Goal: Task Accomplishment & Management: Use online tool/utility

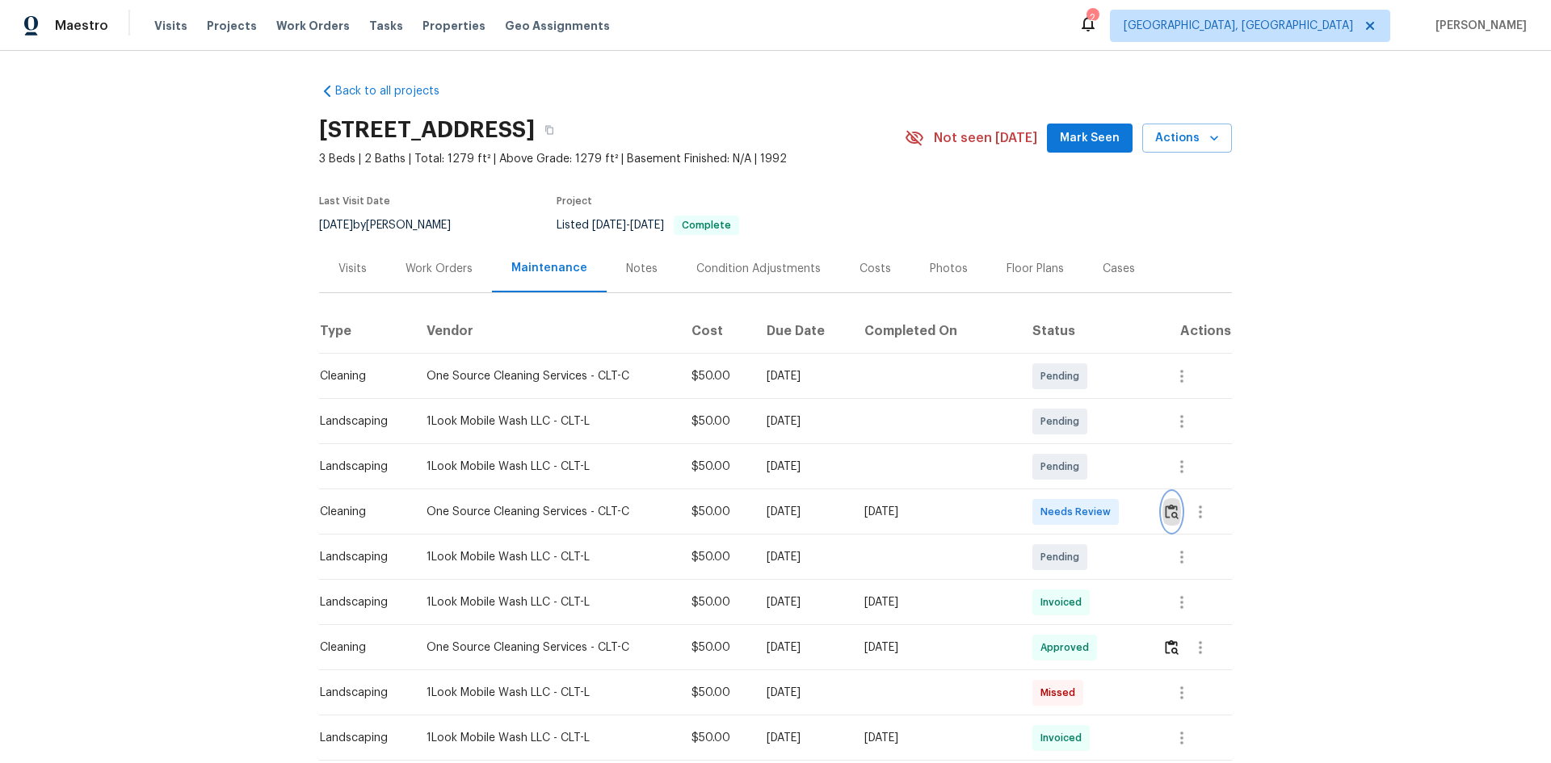
click at [1170, 508] on img "button" at bounding box center [1172, 511] width 14 height 15
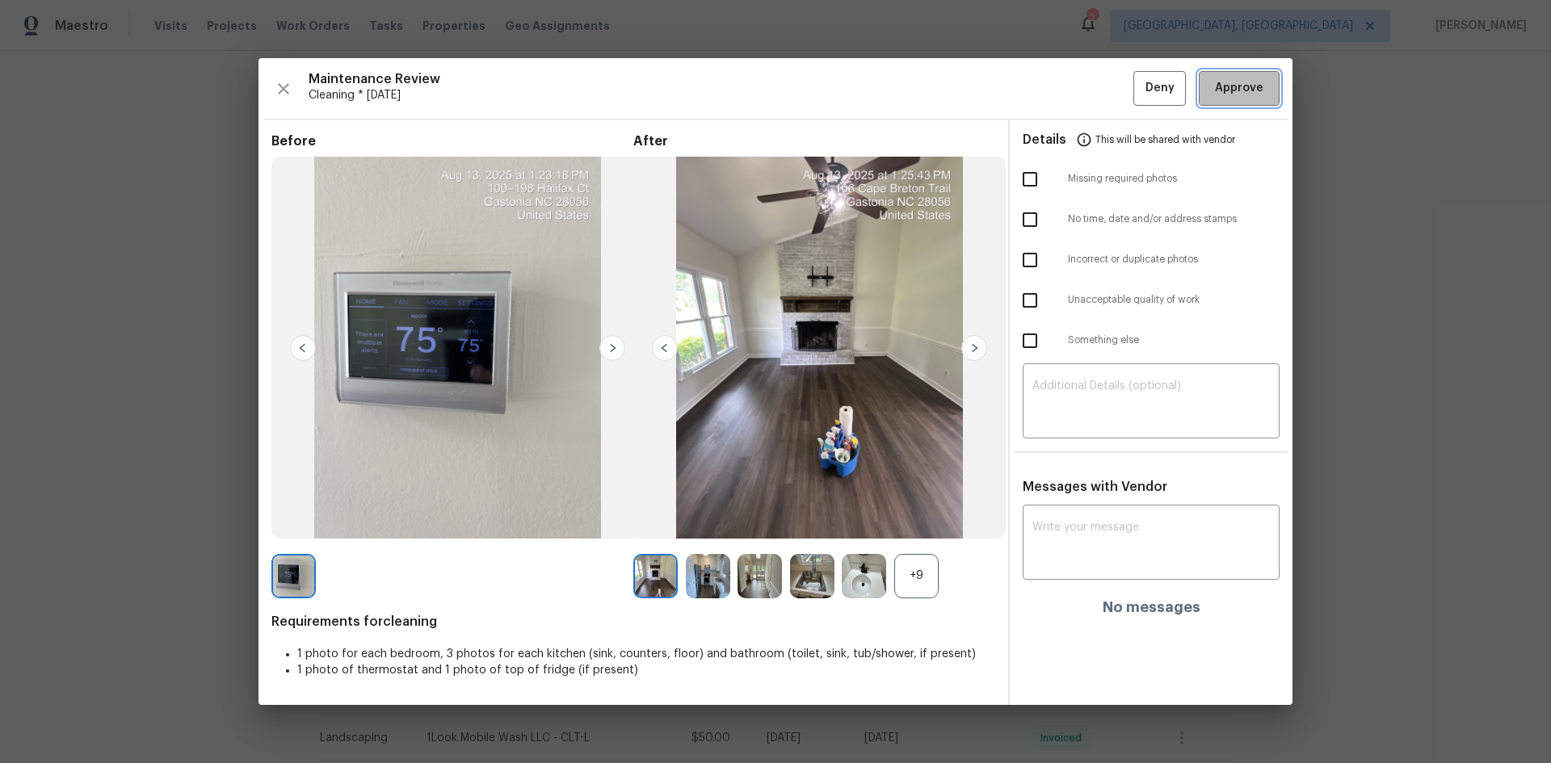
click at [1238, 89] on span "Approve" at bounding box center [1239, 88] width 48 height 20
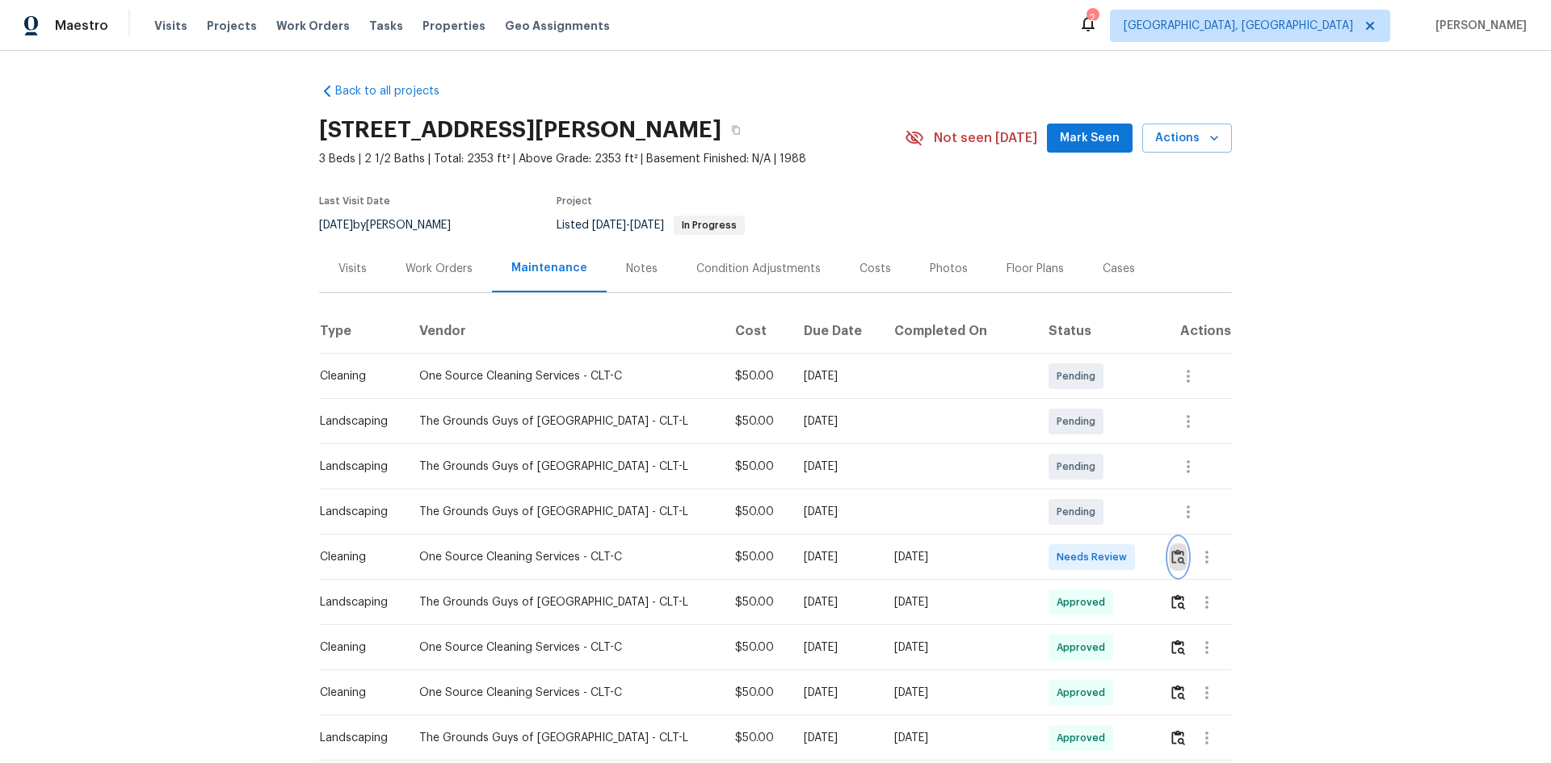
click at [1171, 559] on img "button" at bounding box center [1178, 556] width 14 height 15
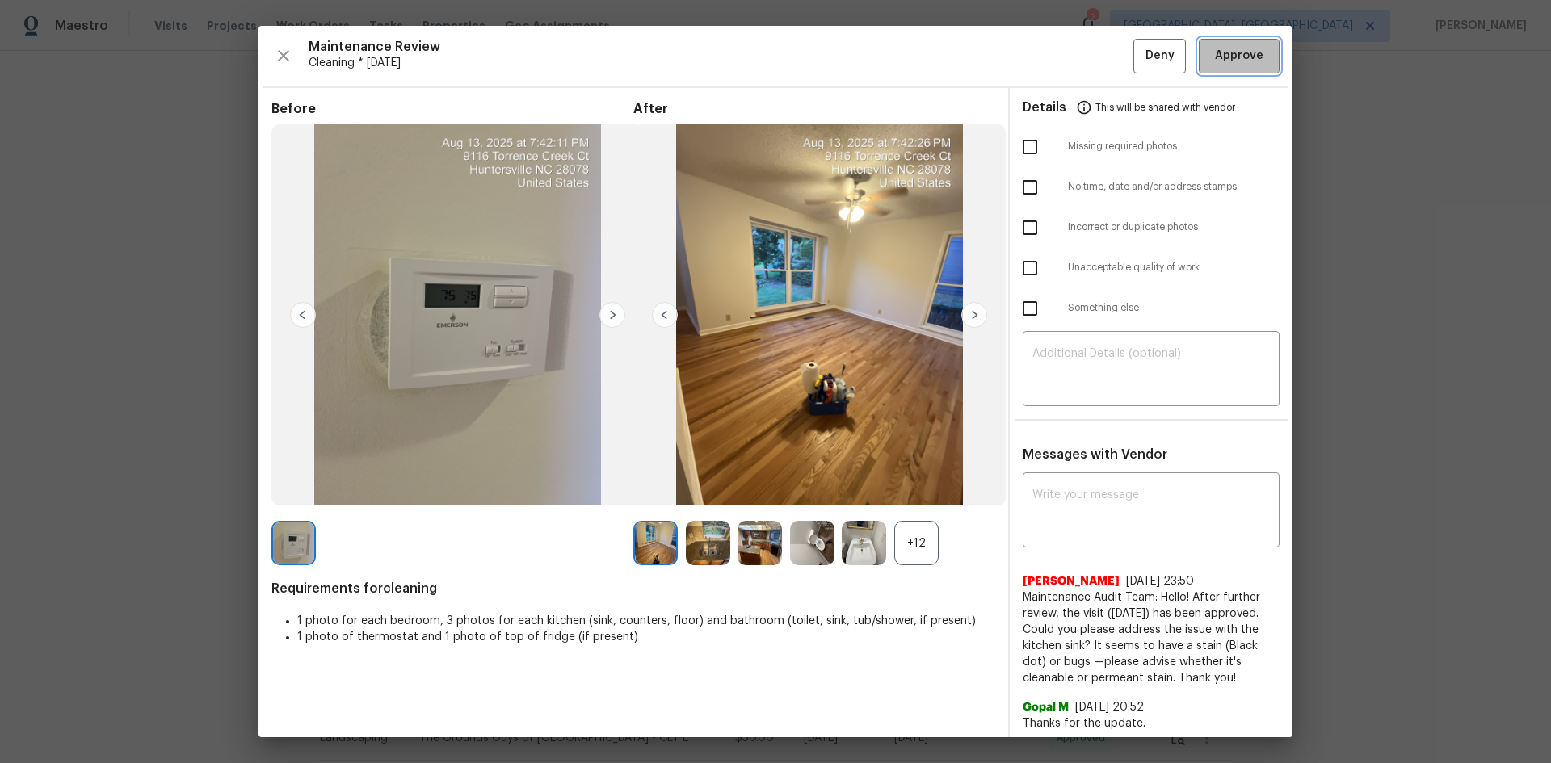
click at [1221, 47] on span "Approve" at bounding box center [1239, 56] width 48 height 20
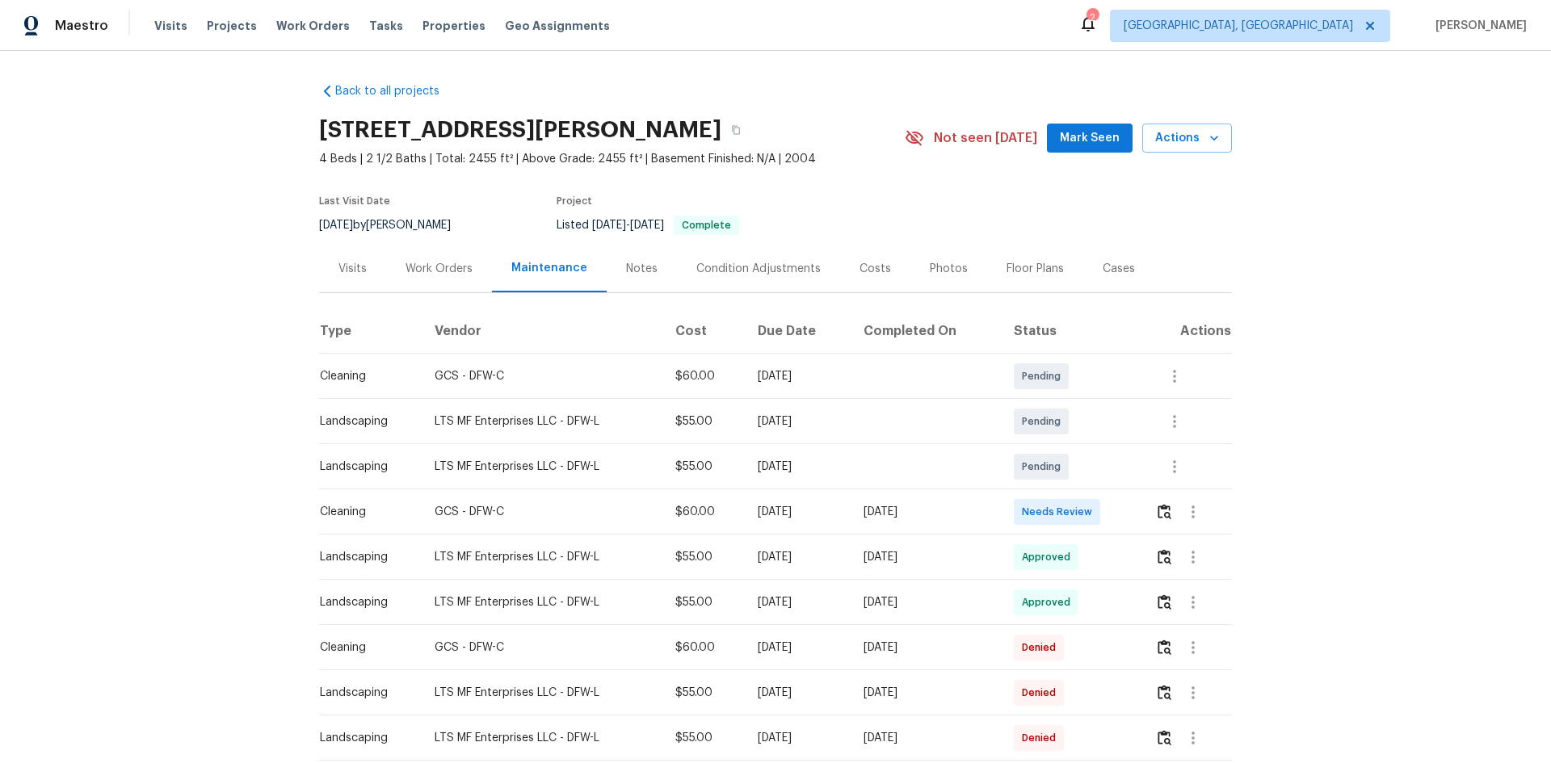
click at [1151, 509] on td at bounding box center [1187, 512] width 90 height 45
click at [1163, 512] on img "button" at bounding box center [1165, 511] width 14 height 15
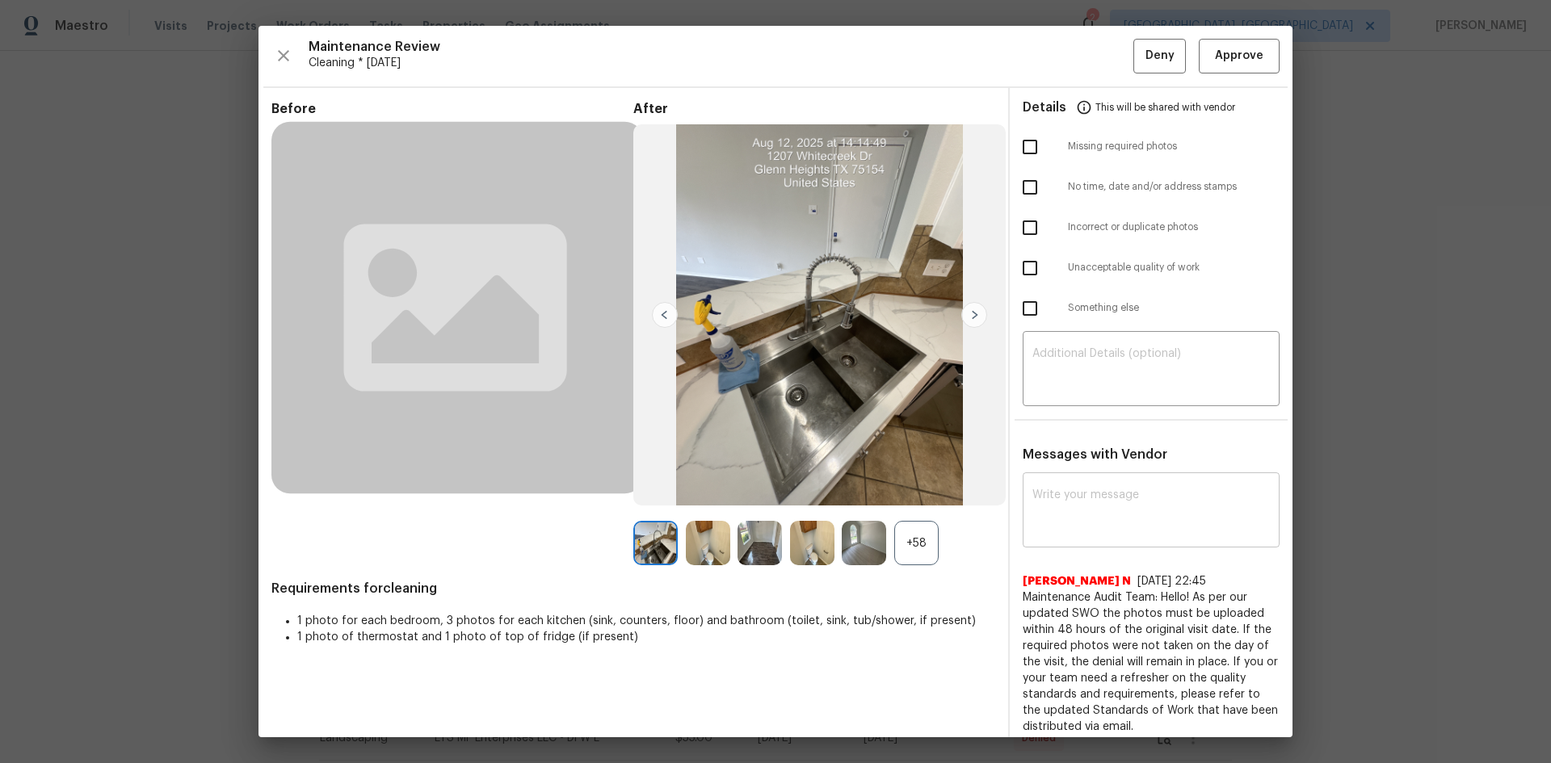
click at [1037, 495] on textarea at bounding box center [1151, 512] width 238 height 45
click at [1075, 501] on textarea at bounding box center [1151, 512] width 238 height 45
paste textarea "Maintenance Audit Team: Hello! After further review, the visit([DATE]) has been…"
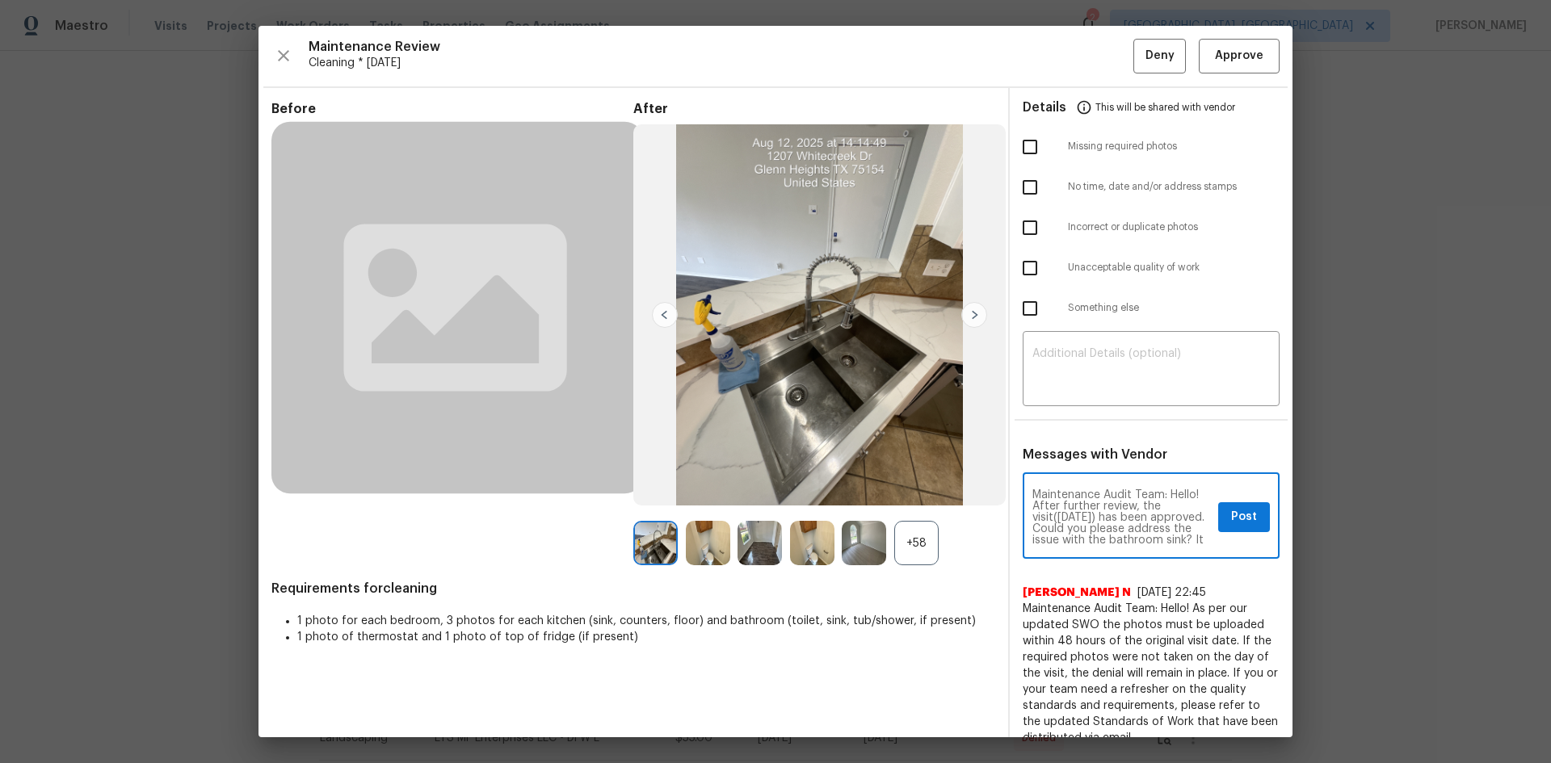
click at [1080, 514] on textarea "Maintenance Audit Team: Hello! After further review, the visit(06/09/2025) has …" at bounding box center [1121, 518] width 179 height 57
click at [1064, 515] on textarea "Maintenance Audit Team: Hello! After further review, the visit(06/09/2025) has …" at bounding box center [1121, 518] width 179 height 57
click at [1099, 518] on textarea "Maintenance Audit Team: Hello! After further review, the visit(08/13/2025) has …" at bounding box center [1121, 518] width 179 height 57
click at [1109, 531] on textarea "Maintenance Audit Team: Hello! After further review, the visit(08/13/2025) has …" at bounding box center [1121, 518] width 179 height 57
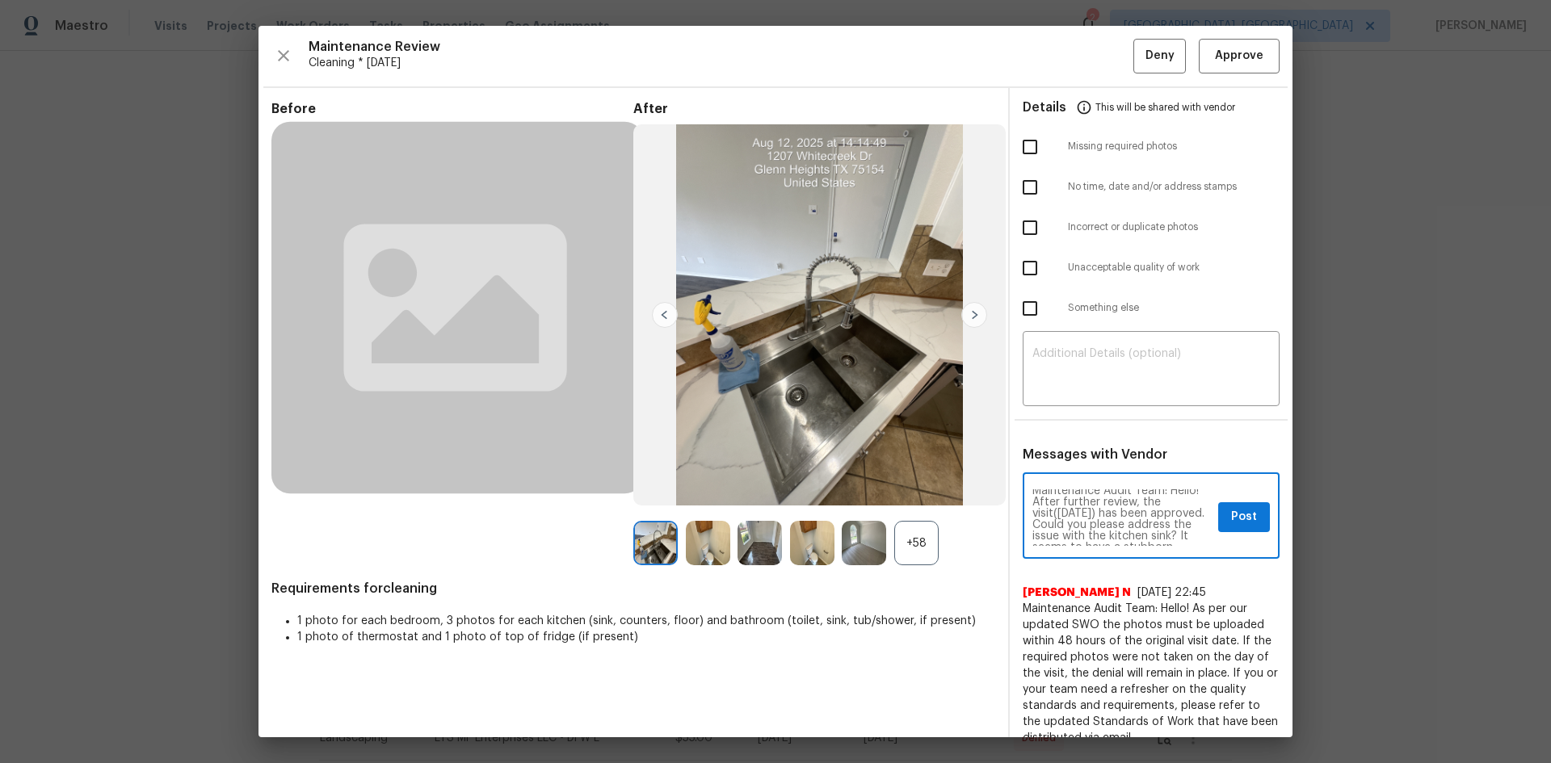
scroll to position [0, 0]
type textarea "Maintenance Audit Team: Hello! After further review, the visit(08/13/2025) has …"
click at [1231, 516] on span "Post" at bounding box center [1244, 517] width 26 height 20
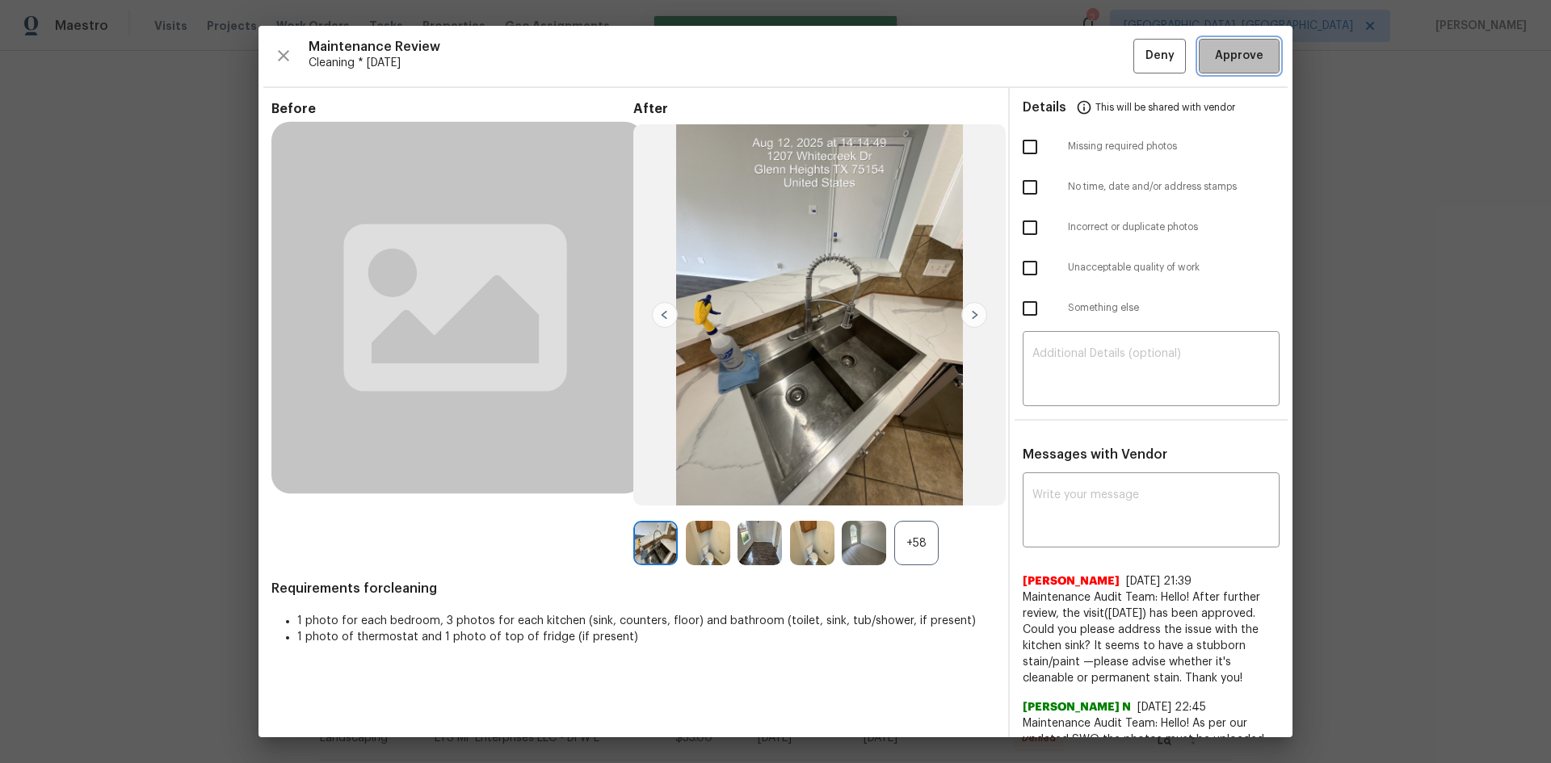
click at [1239, 55] on span "Approve" at bounding box center [1239, 56] width 48 height 20
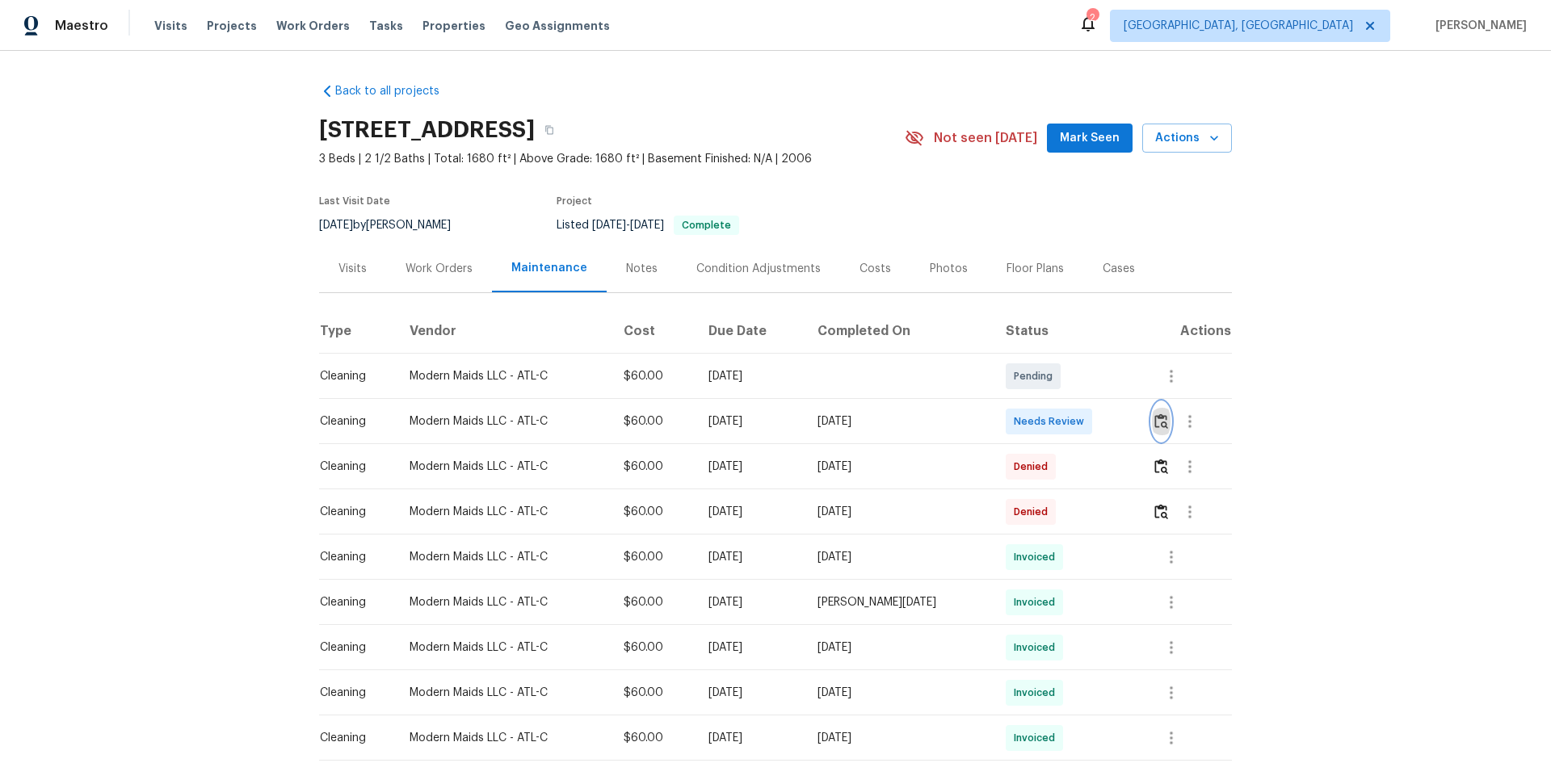
click at [1159, 420] on img "button" at bounding box center [1161, 421] width 14 height 15
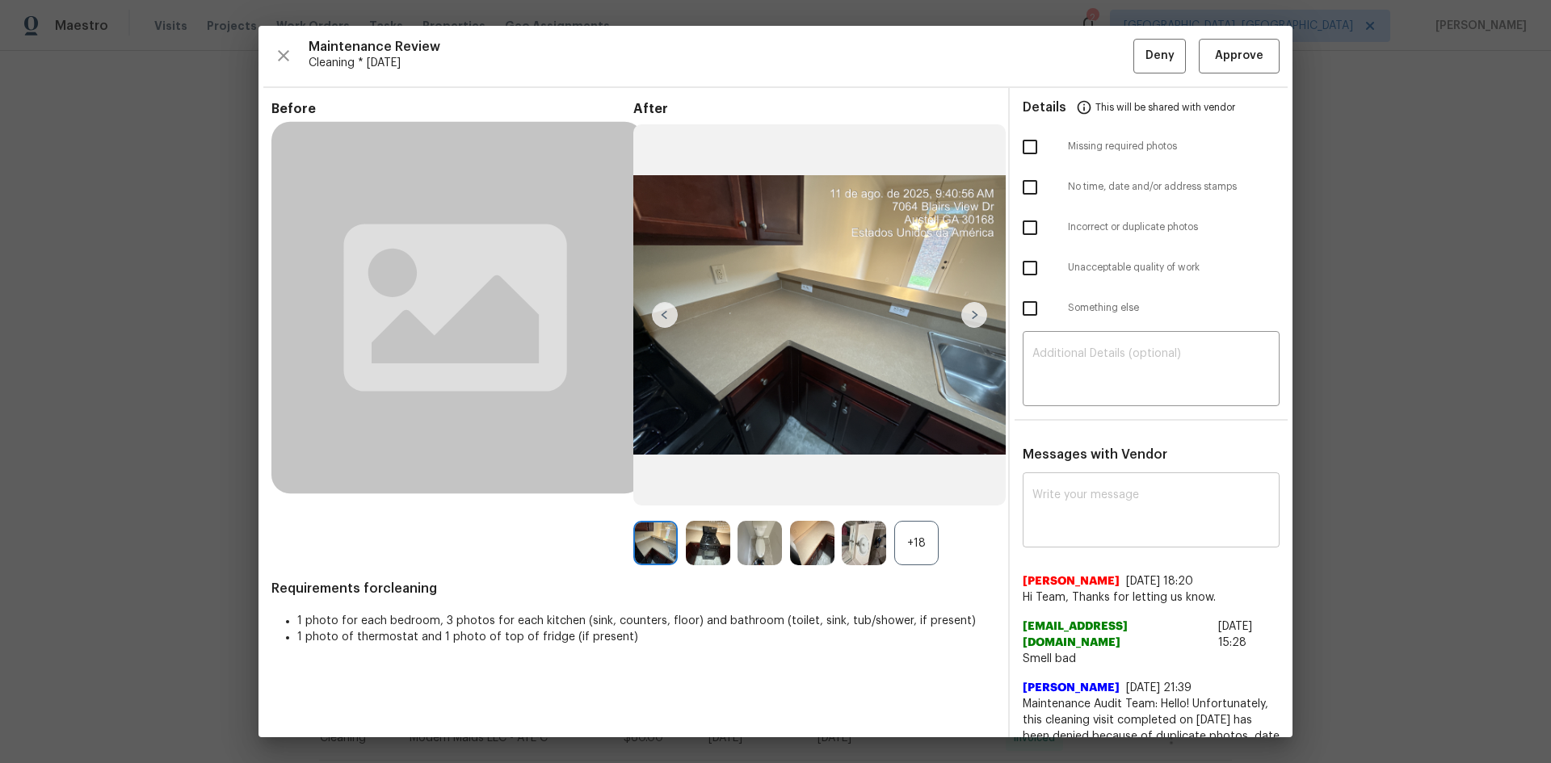
click at [1049, 479] on div "x ​" at bounding box center [1151, 512] width 257 height 71
paste textarea "Maintenance Audit Team: Hello! After further review, the visit(06/09/2025) has …"
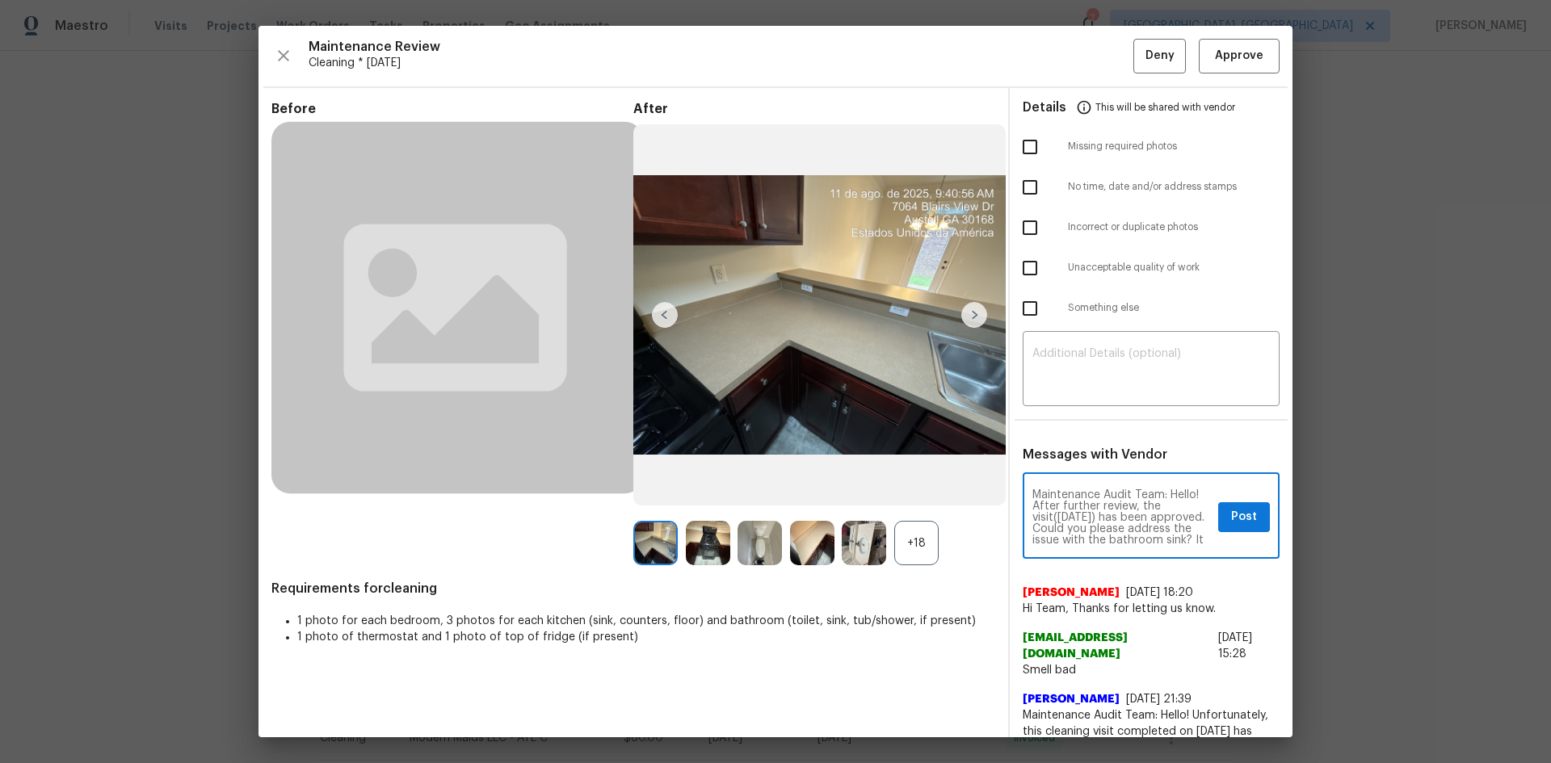
scroll to position [45, 0]
click at [1100, 503] on textarea "Maintenance Audit Team: Hello! After further review, the visit(06/09/2025) has …" at bounding box center [1121, 518] width 179 height 57
click at [1082, 516] on textarea "Maintenance Audit Team: Hello! After further review, the visit(06/09/2025) has …" at bounding box center [1121, 518] width 179 height 57
type textarea "Maintenance Audit Team: Hello! After further review, the visit(08/13/2025) has …"
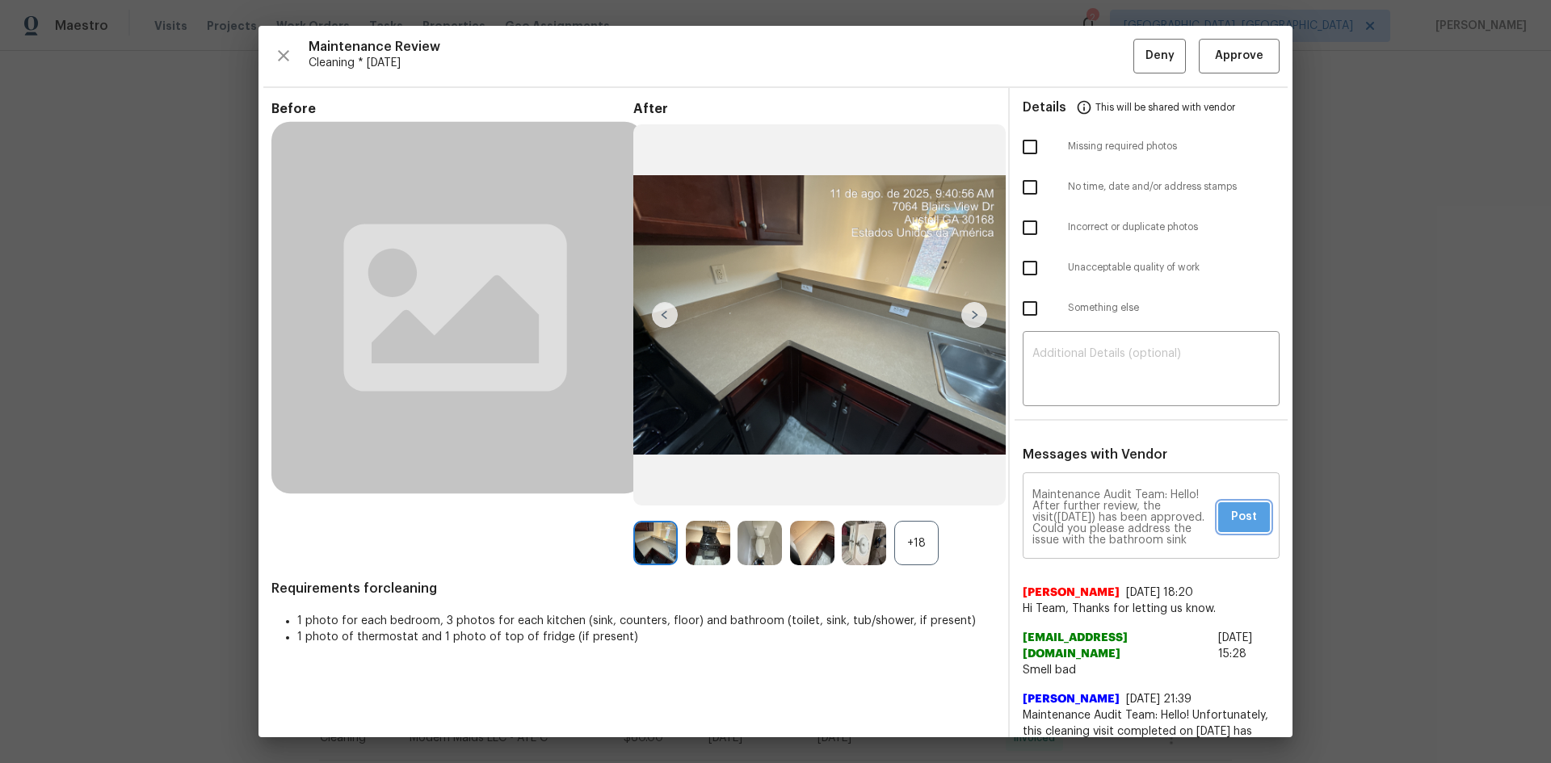
click at [1251, 524] on span "Post" at bounding box center [1244, 517] width 26 height 20
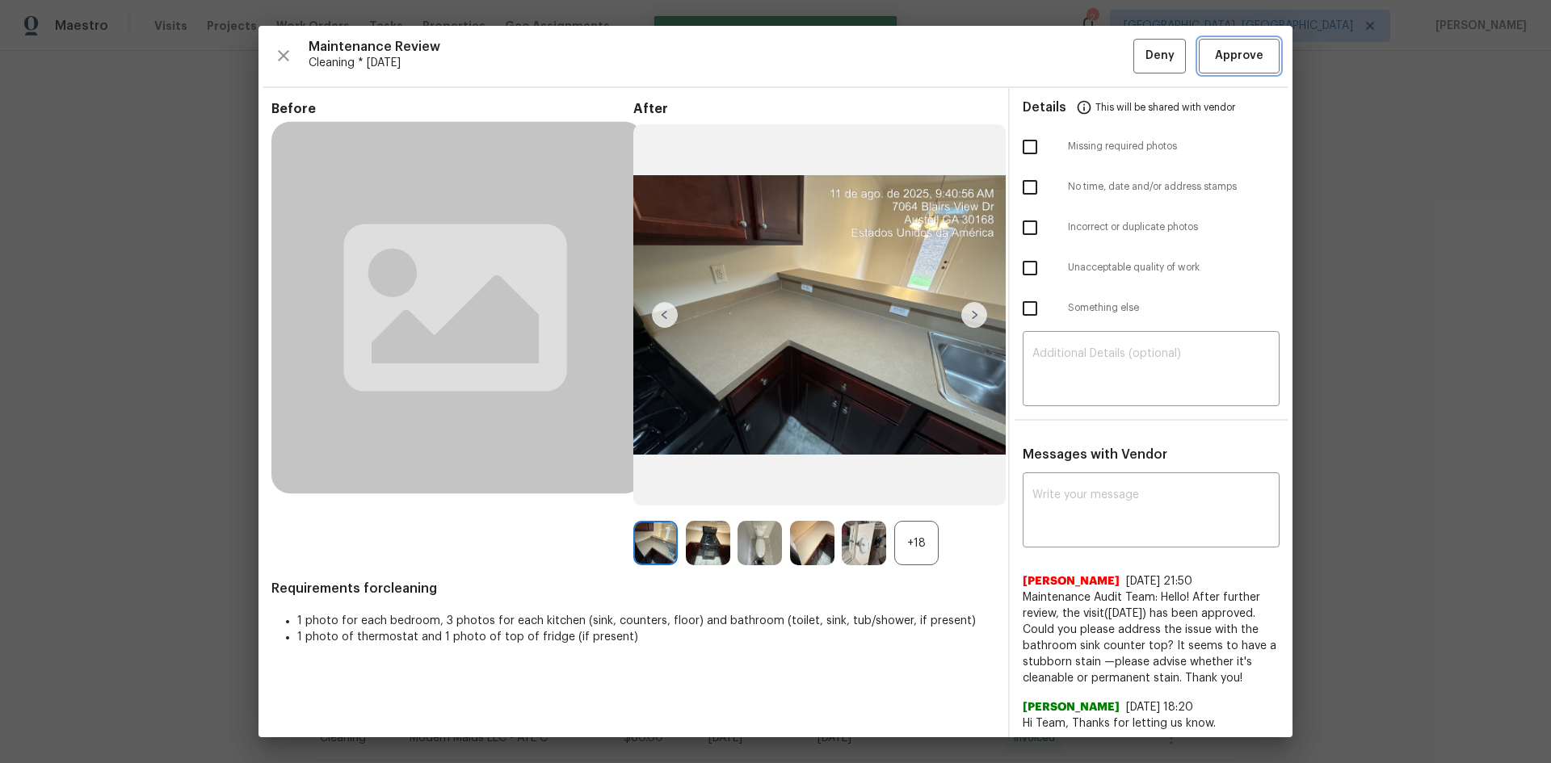
click at [1212, 62] on span "Approve" at bounding box center [1239, 56] width 55 height 20
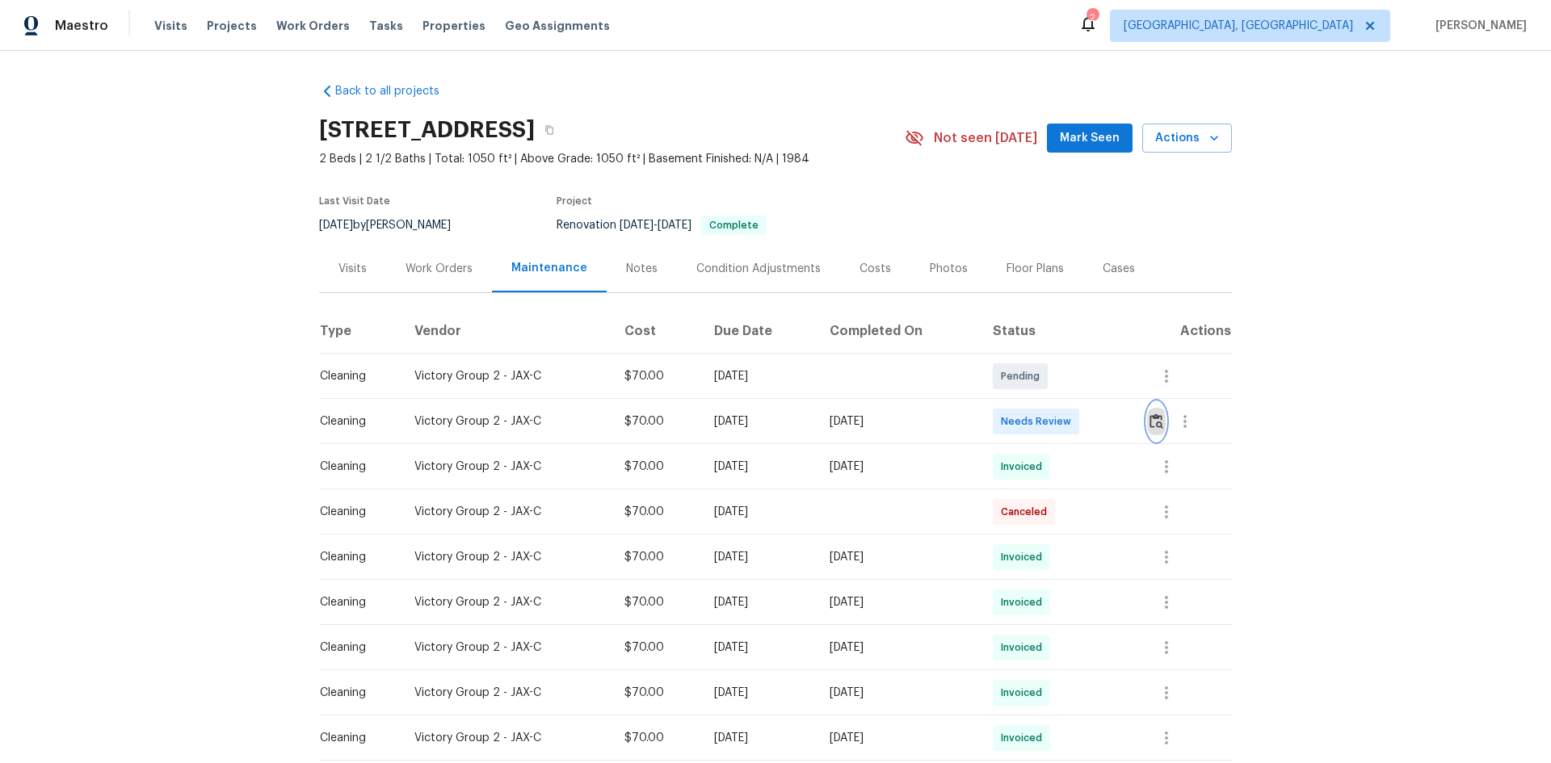
click at [1153, 429] on img "button" at bounding box center [1157, 421] width 14 height 15
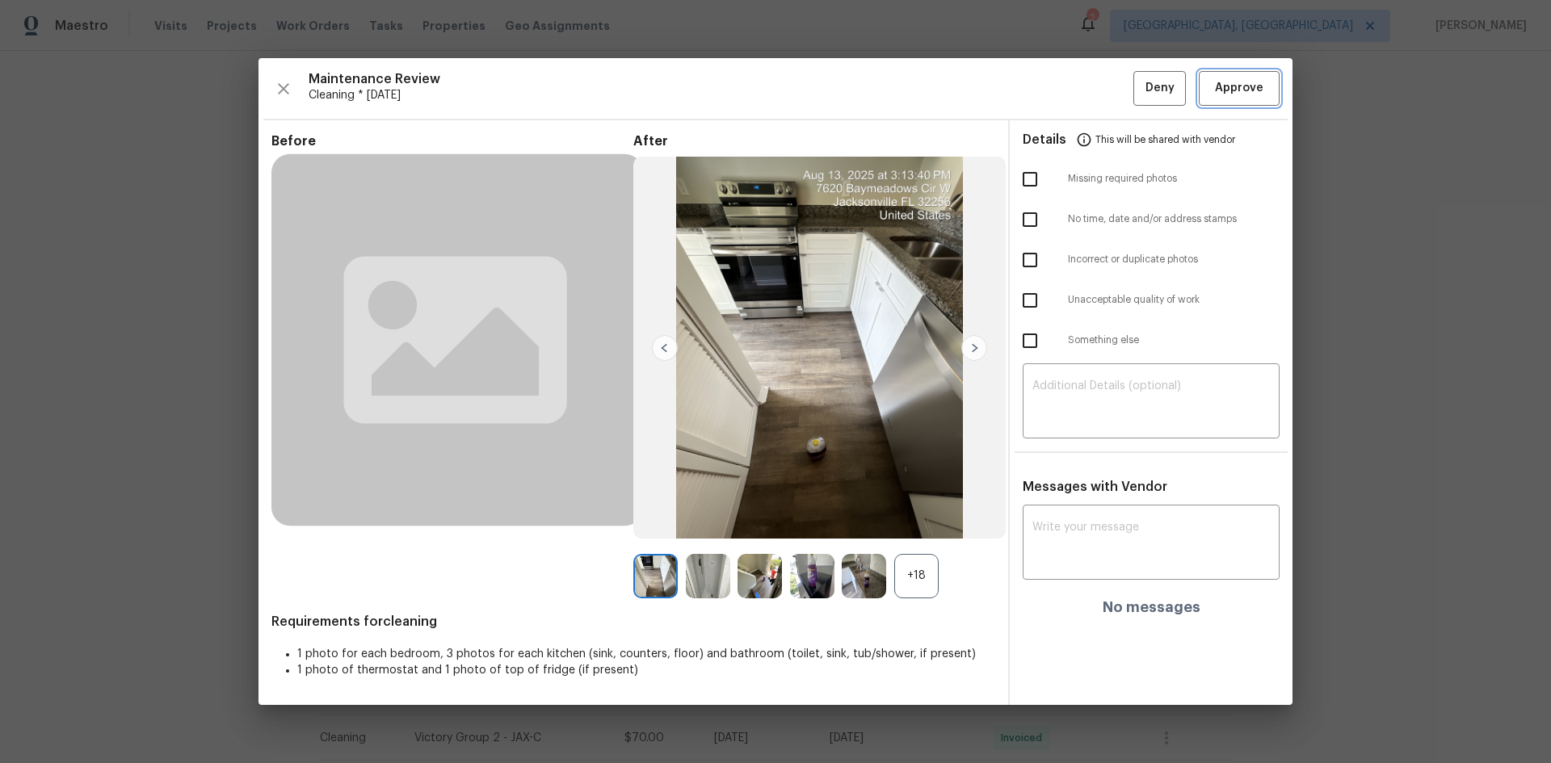
click at [1223, 103] on button "Approve" at bounding box center [1239, 88] width 81 height 35
